Goal: Navigation & Orientation: Understand site structure

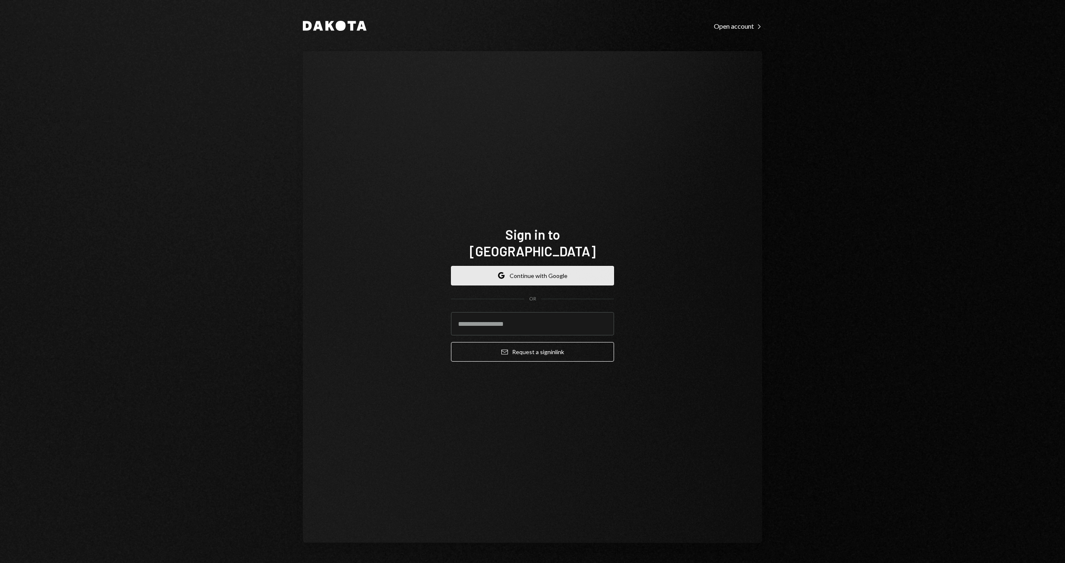
click at [564, 266] on button "Google Continue with Google" at bounding box center [532, 276] width 163 height 20
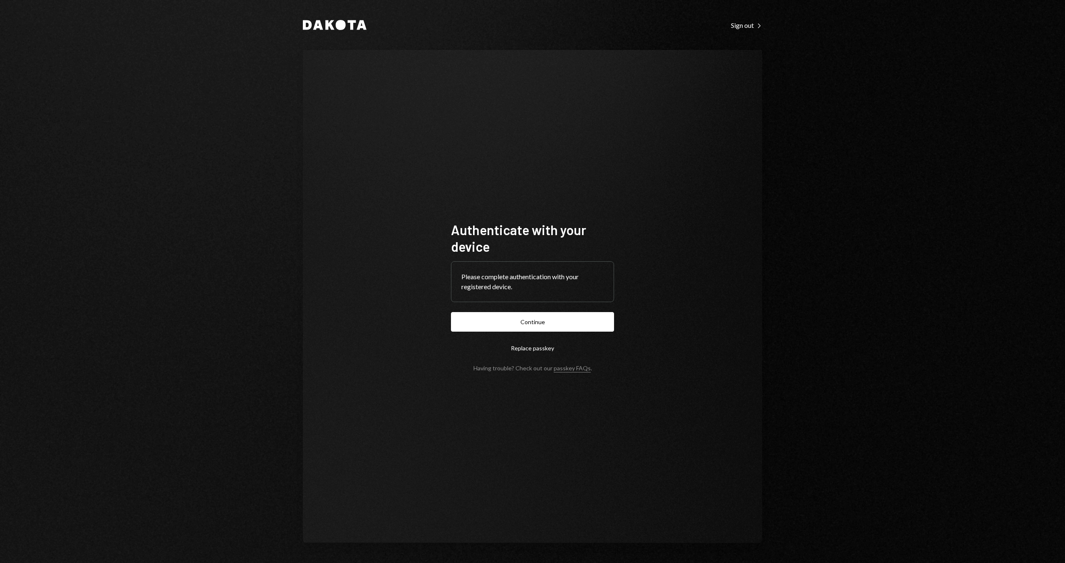
click at [576, 306] on form "Authenticate with your device Please complete authentication with your register…" at bounding box center [532, 296] width 163 height 150
click at [575, 314] on button "Continue" at bounding box center [532, 322] width 163 height 20
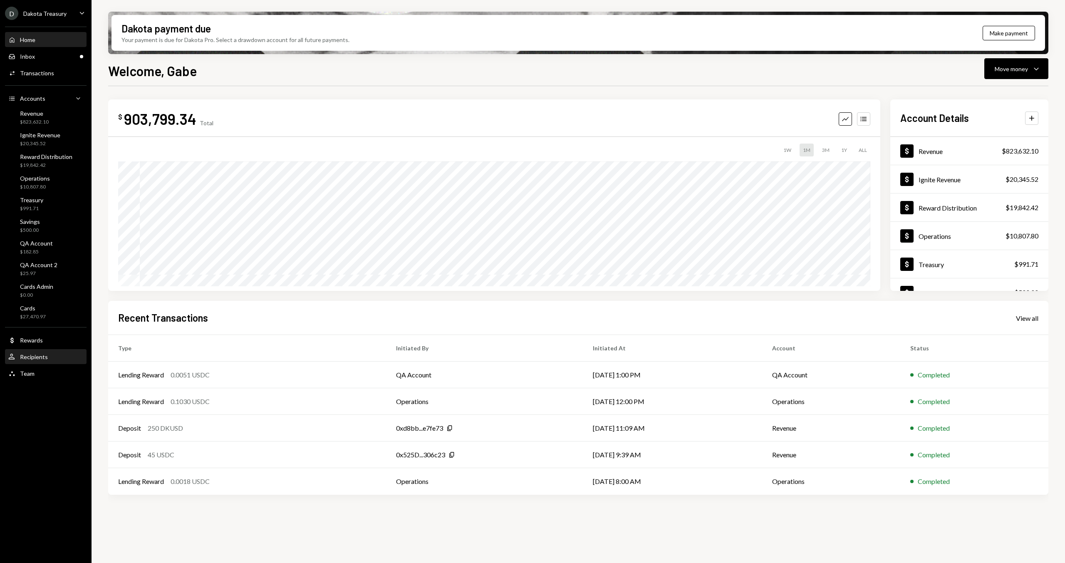
click at [45, 357] on div "Recipients" at bounding box center [34, 356] width 28 height 7
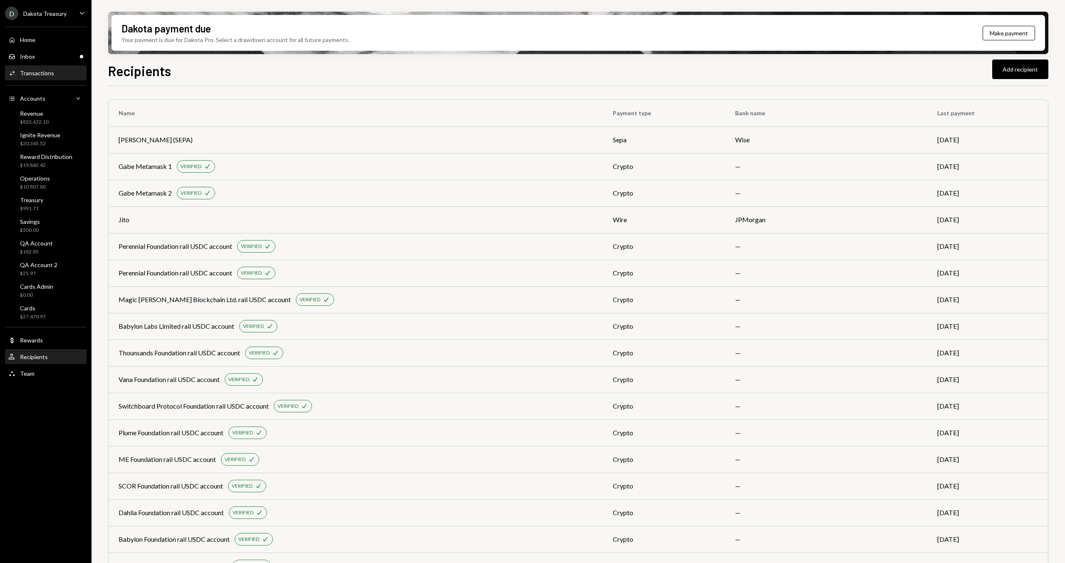
click at [42, 71] on div "Transactions" at bounding box center [37, 72] width 34 height 7
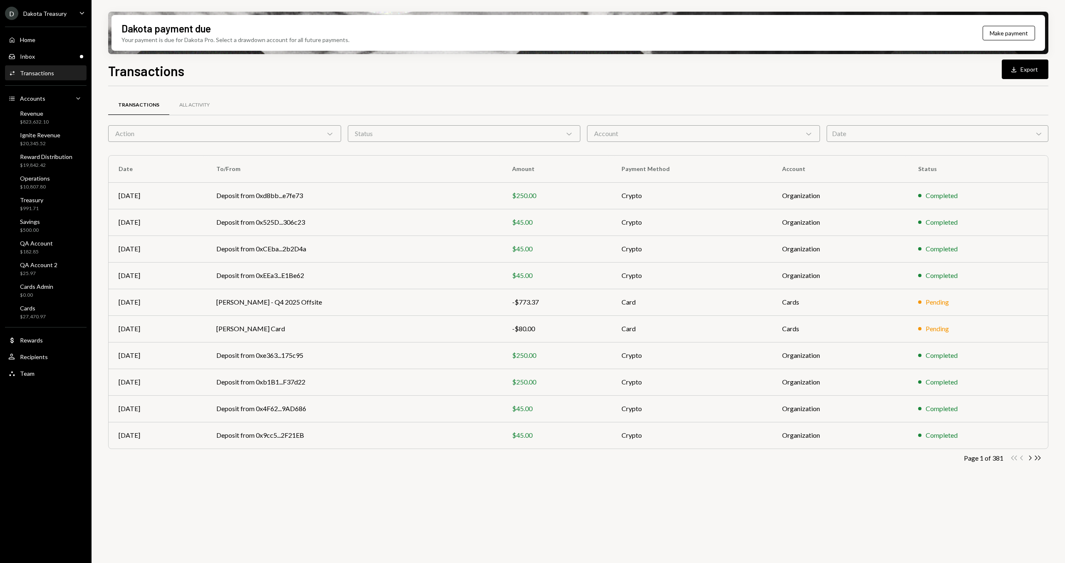
click at [50, 12] on div "Dakota Treasury" at bounding box center [44, 13] width 43 height 7
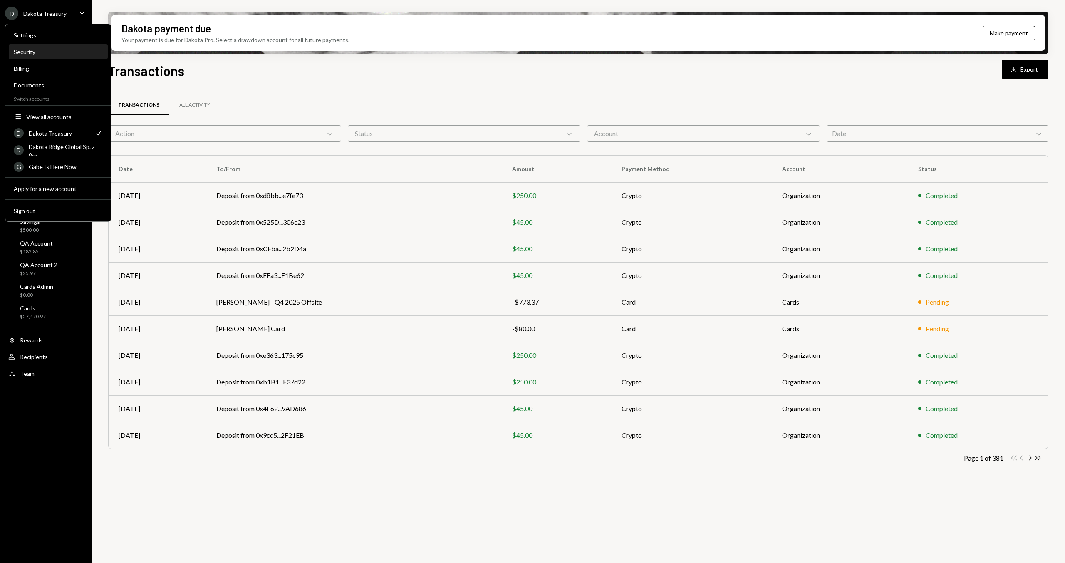
click at [41, 53] on div "Security" at bounding box center [58, 51] width 89 height 7
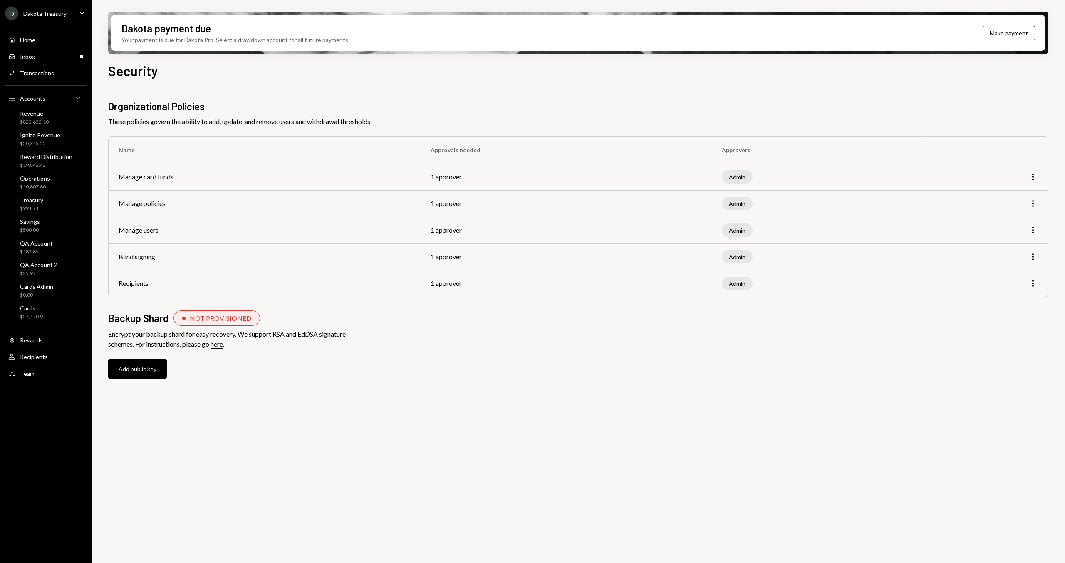
click at [35, 20] on div "D Dakota Treasury" at bounding box center [36, 13] width 62 height 13
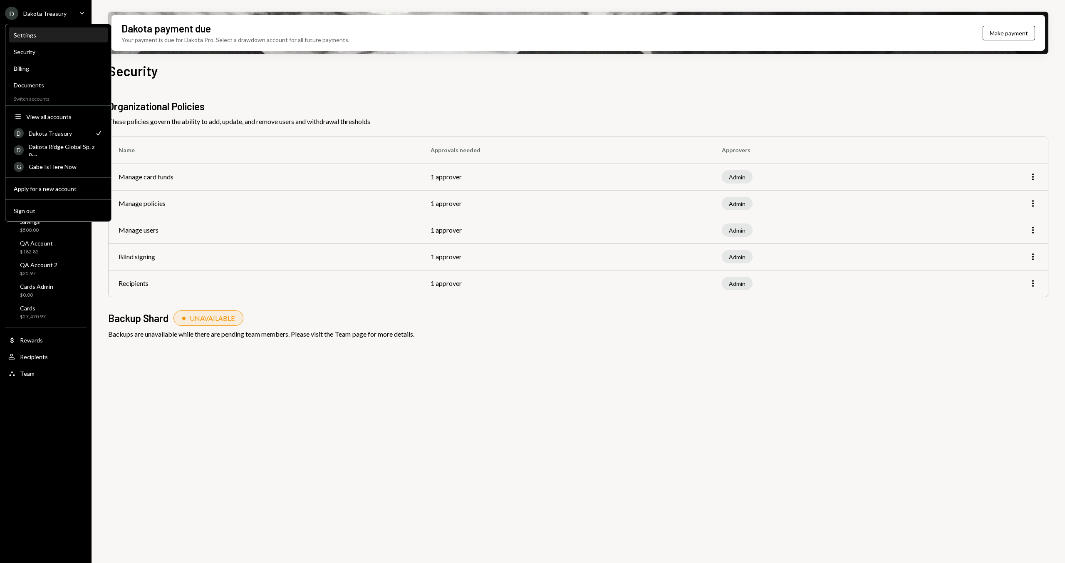
click at [37, 39] on div "Settings" at bounding box center [58, 35] width 89 height 14
